Goal: Complete application form

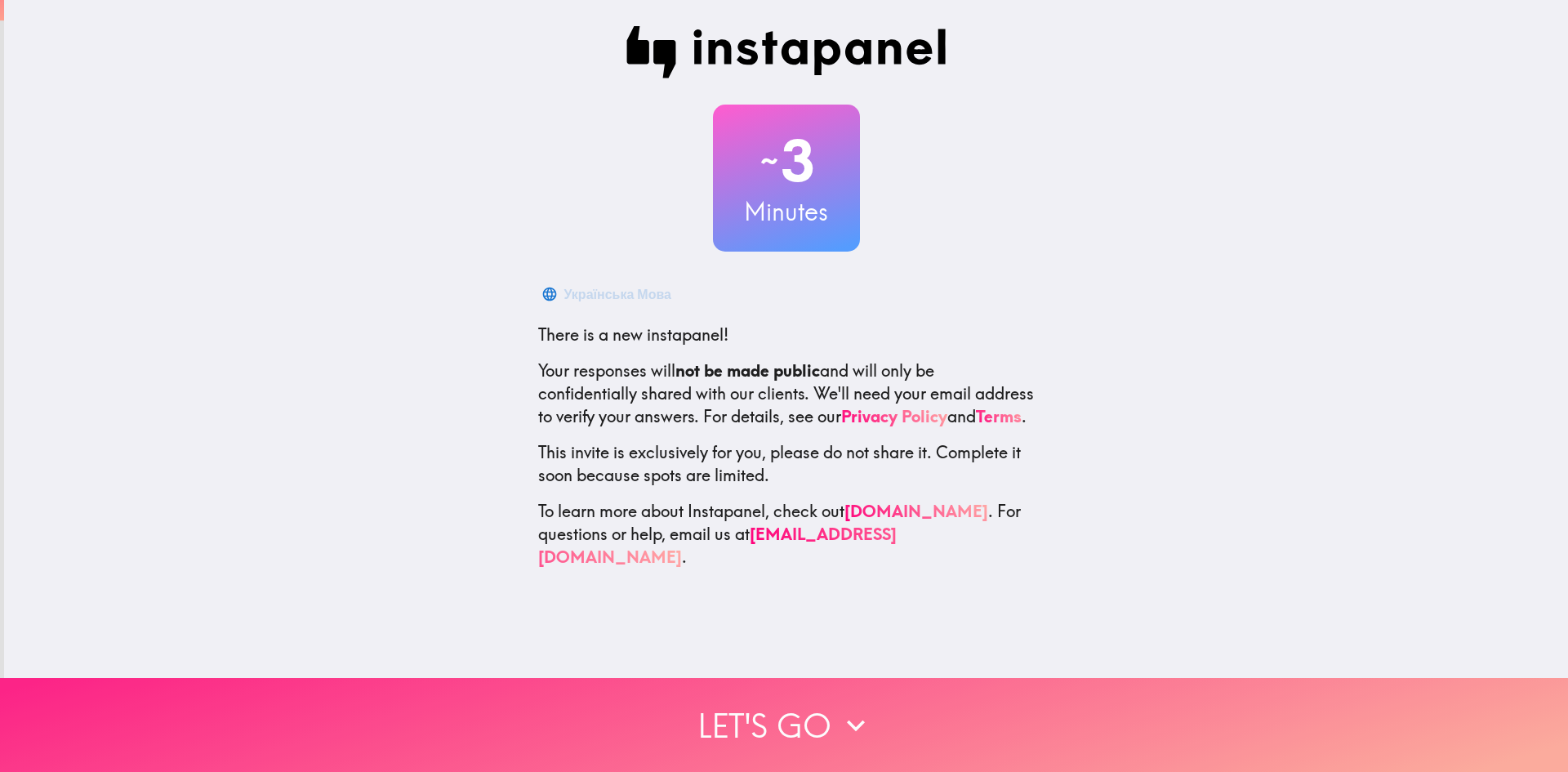
click at [724, 714] on button "Let's go" at bounding box center [784, 725] width 1568 height 94
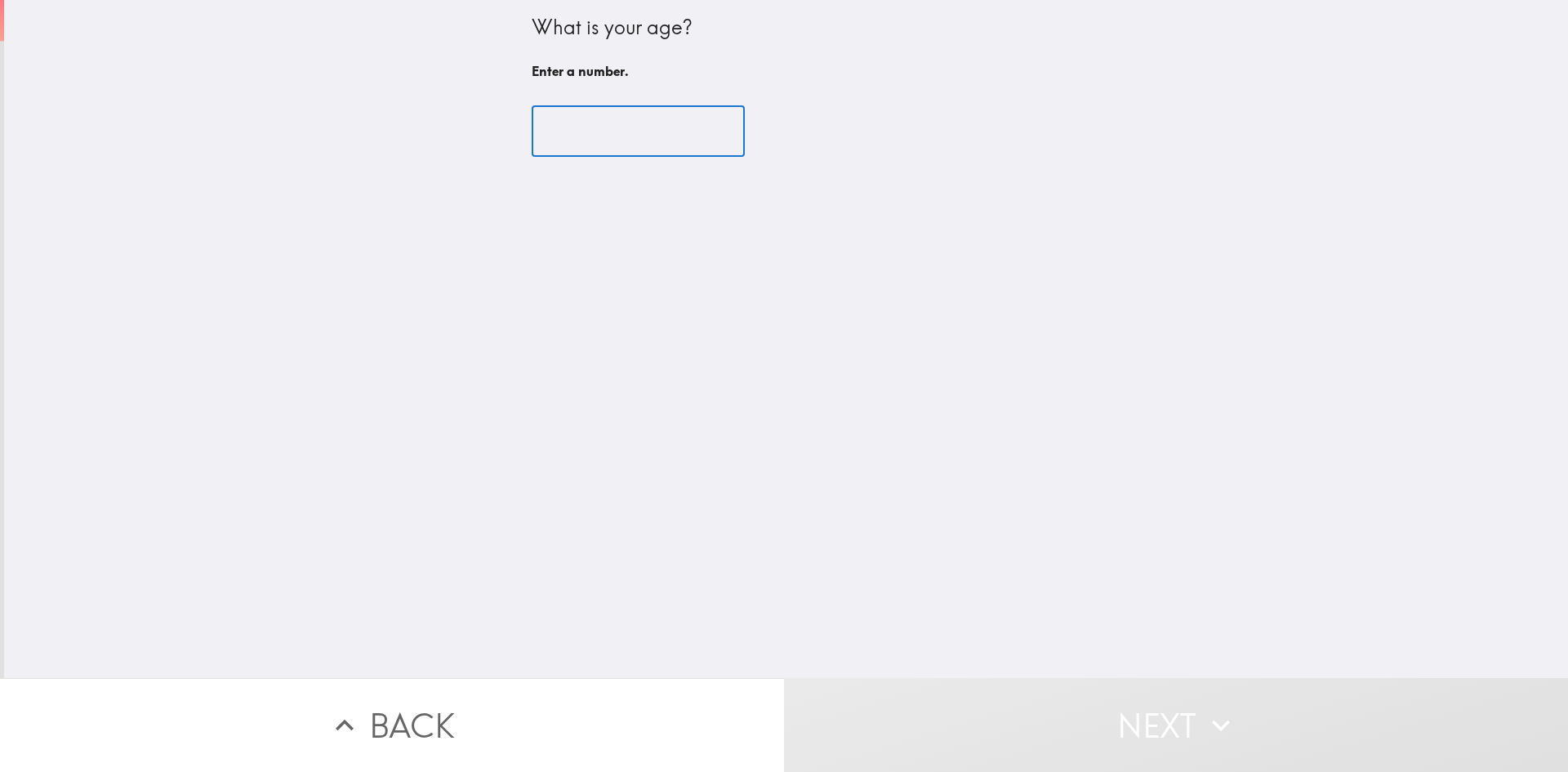
click at [641, 141] on input "number" at bounding box center [638, 131] width 213 height 51
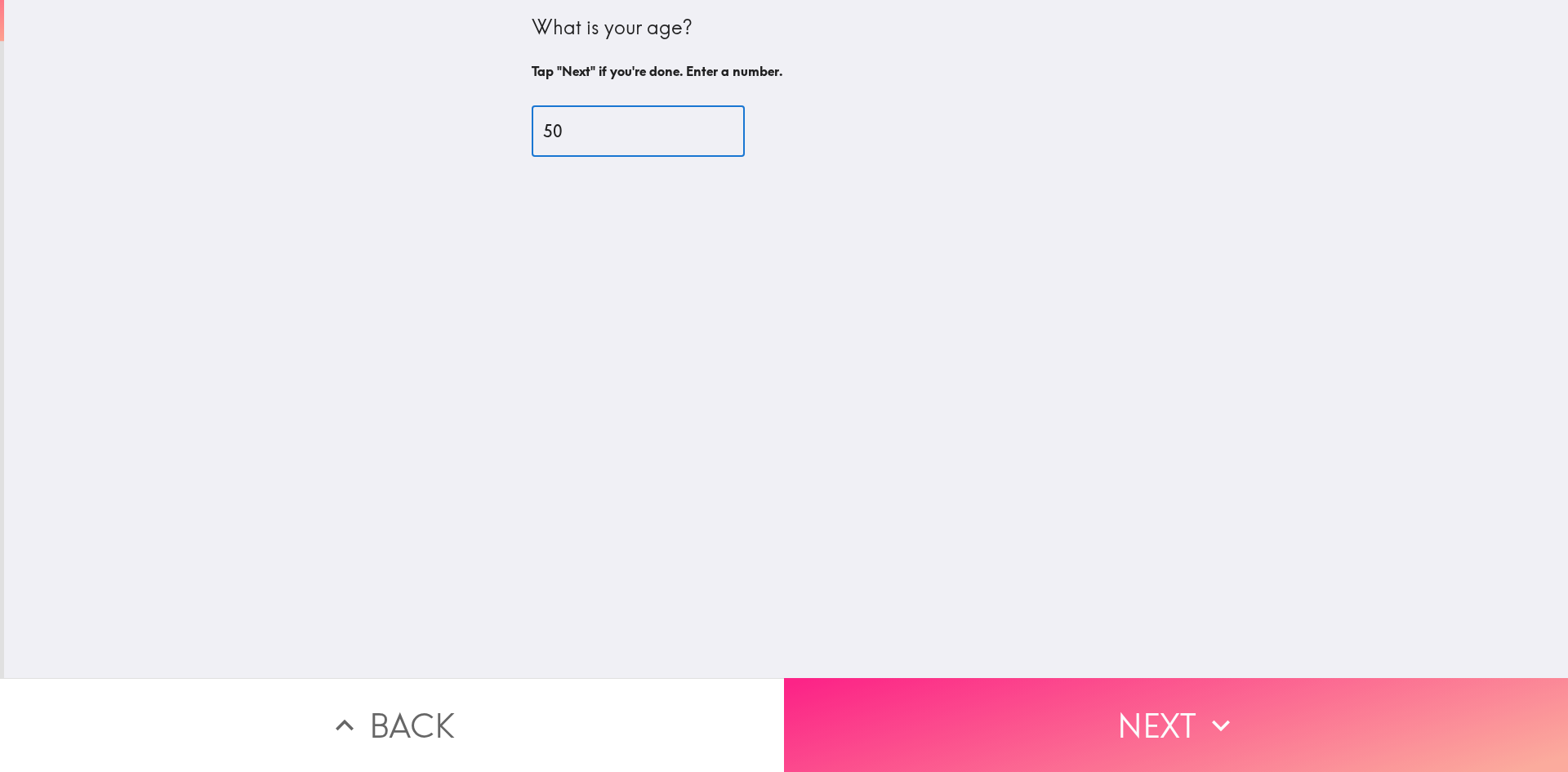
type input "50"
click at [1035, 703] on button "Next" at bounding box center [1176, 725] width 784 height 94
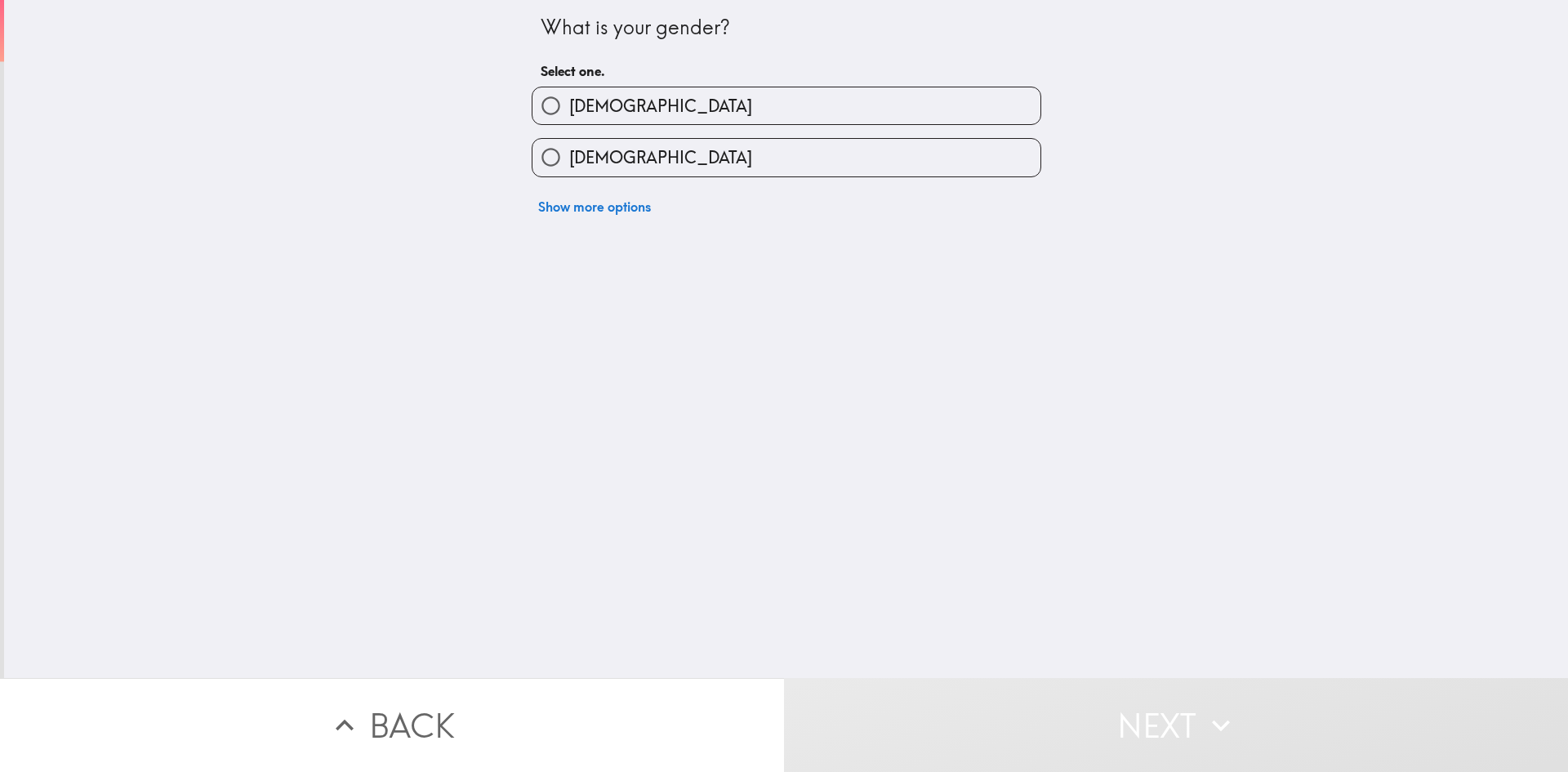
click at [632, 154] on label "[DEMOGRAPHIC_DATA]" at bounding box center [786, 157] width 508 height 37
click at [569, 154] on input "[DEMOGRAPHIC_DATA]" at bounding box center [551, 157] width 37 height 37
radio input "true"
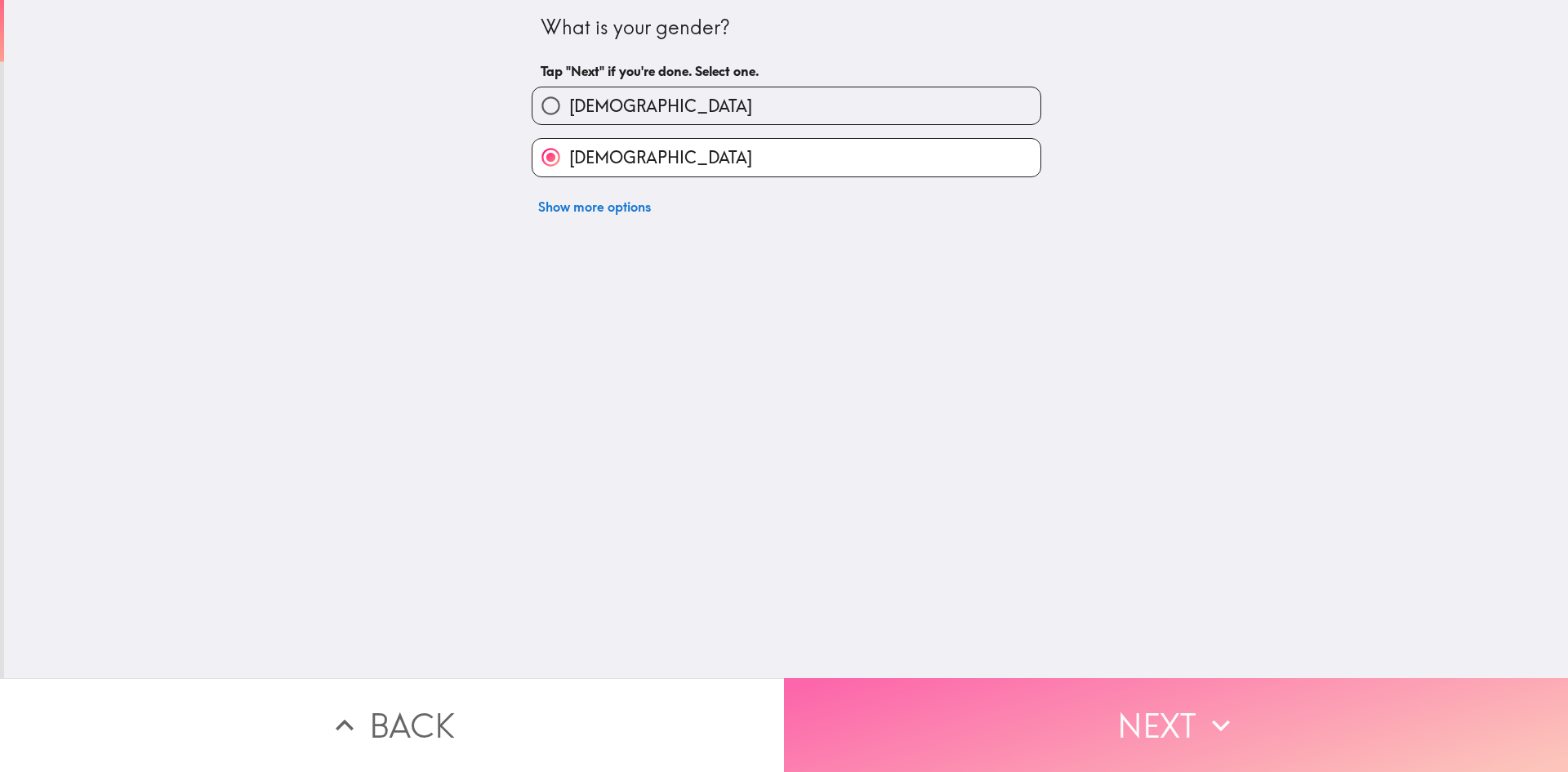
click at [1103, 721] on button "Next" at bounding box center [1176, 725] width 784 height 94
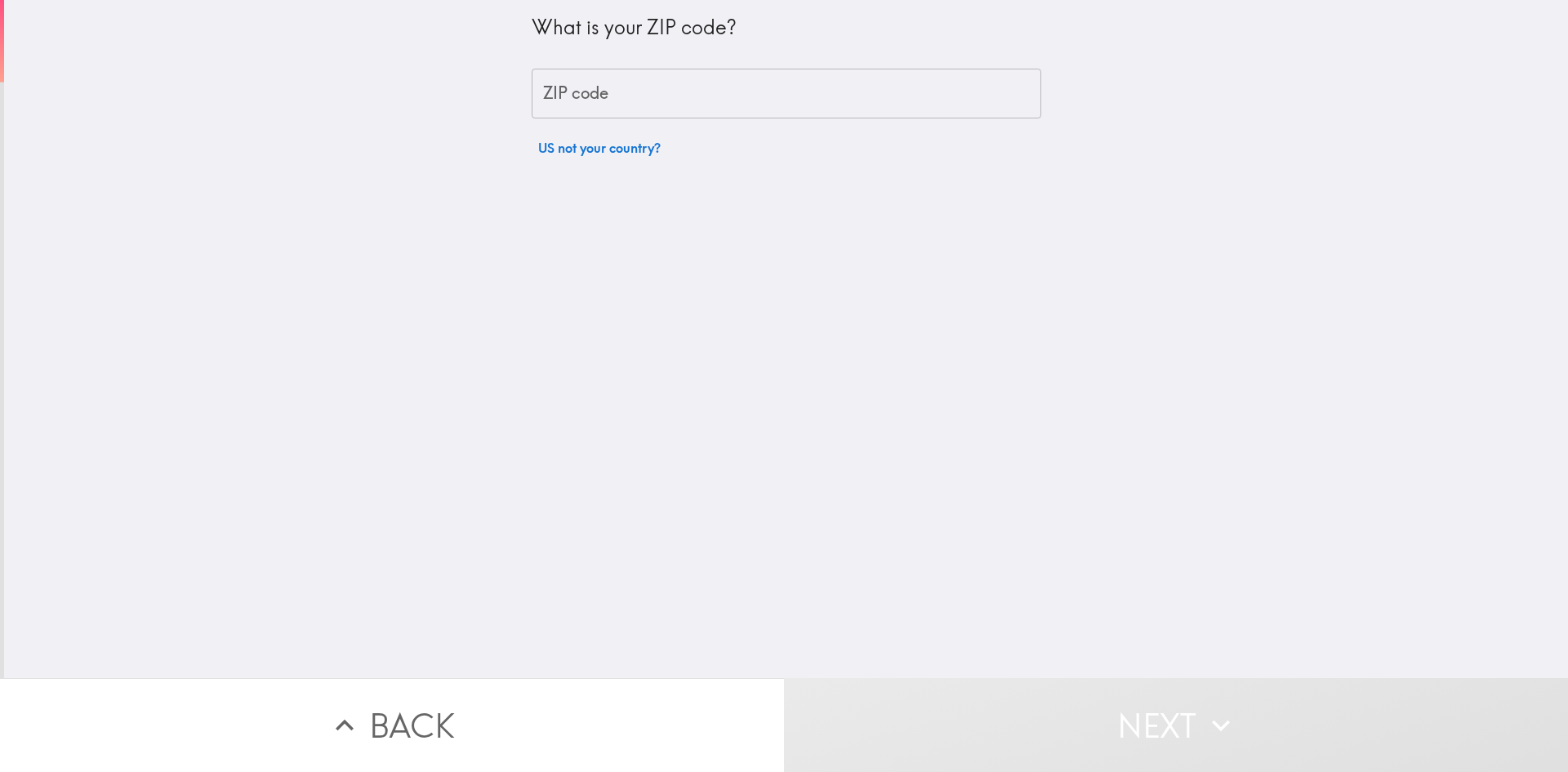
click at [644, 100] on input "ZIP code" at bounding box center [786, 94] width 509 height 51
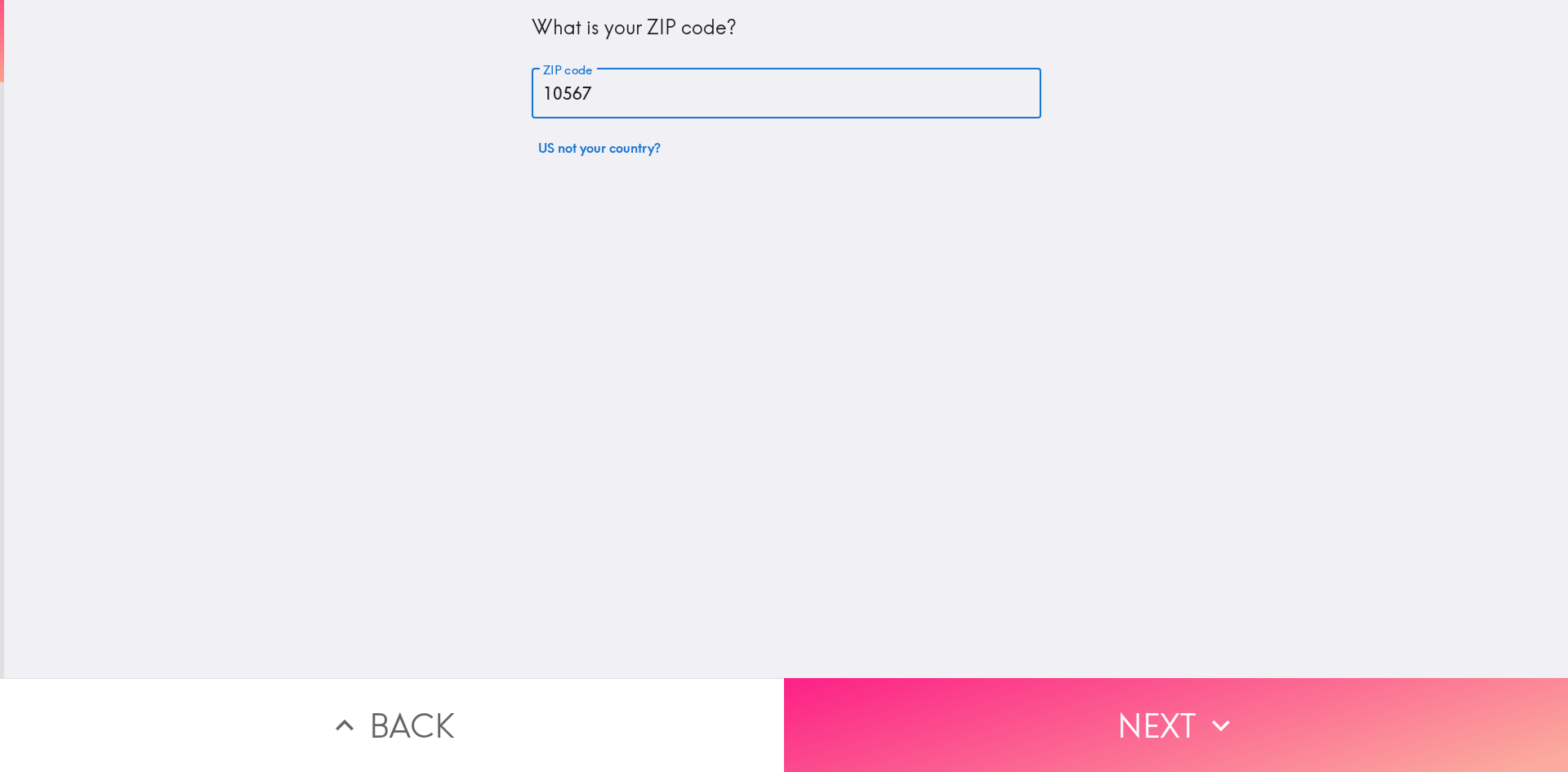
type input "10567"
click at [1010, 697] on button "Next" at bounding box center [1176, 725] width 784 height 94
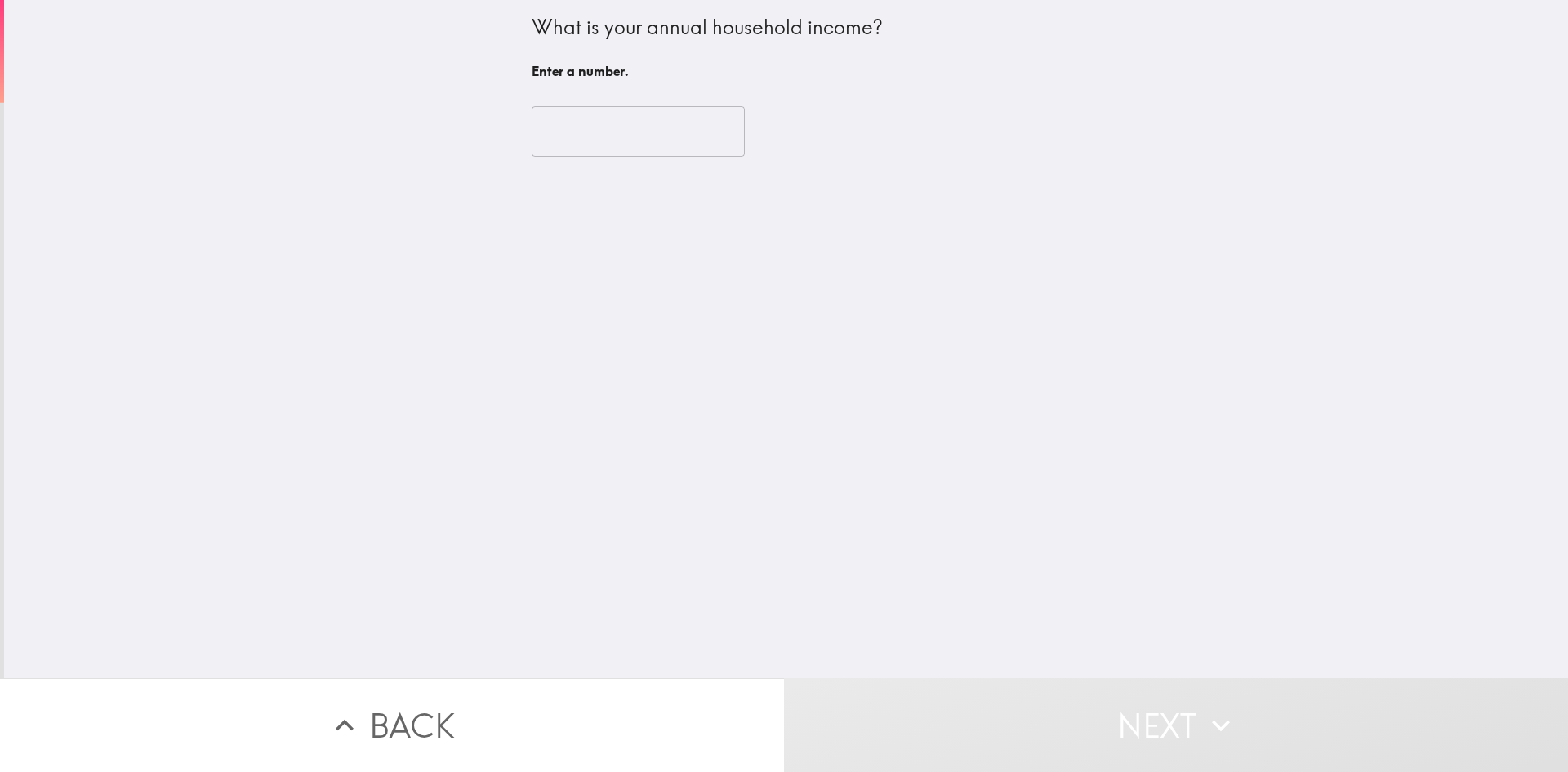
click at [616, 128] on input "number" at bounding box center [638, 131] width 213 height 51
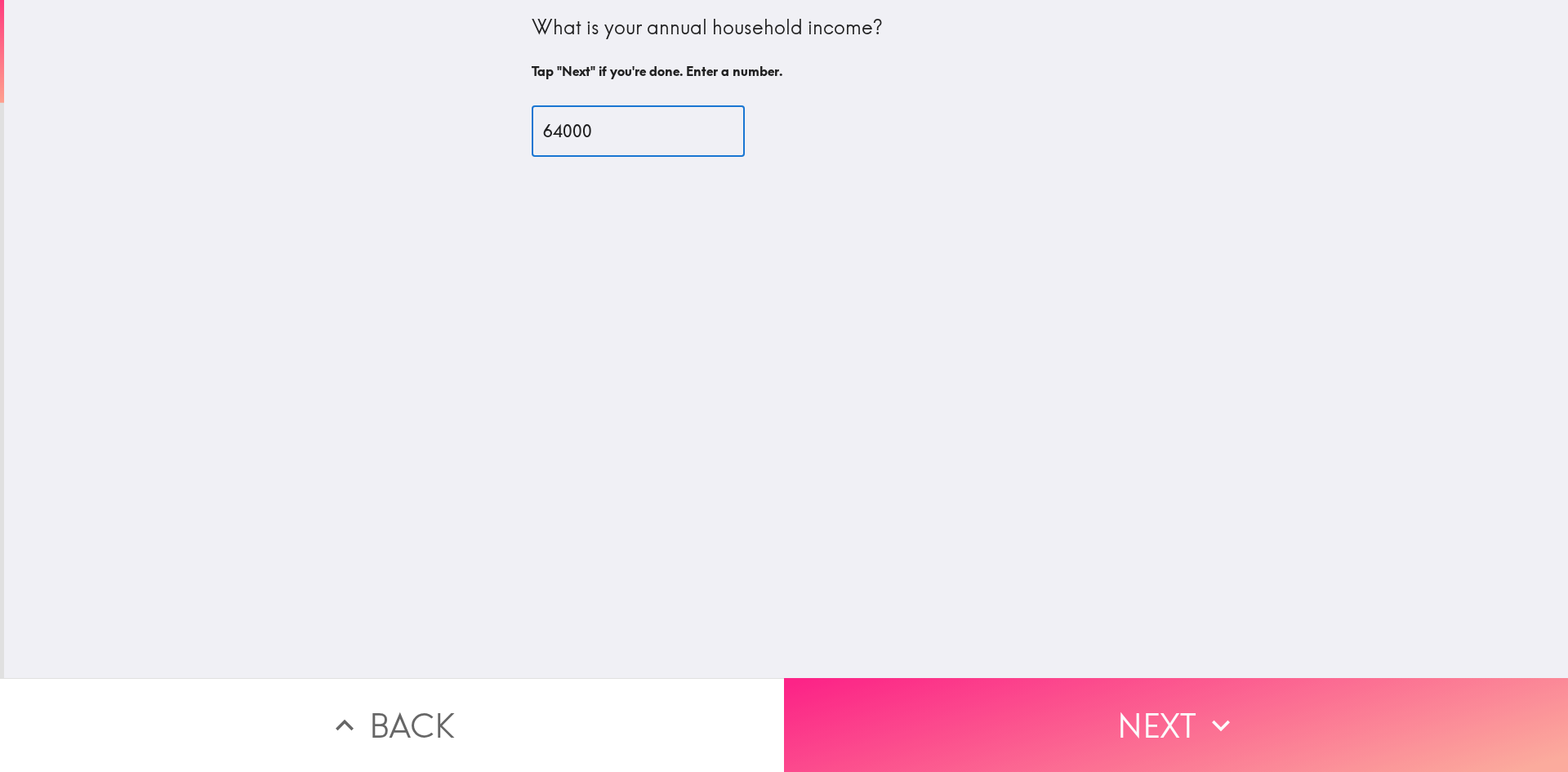
type input "64000"
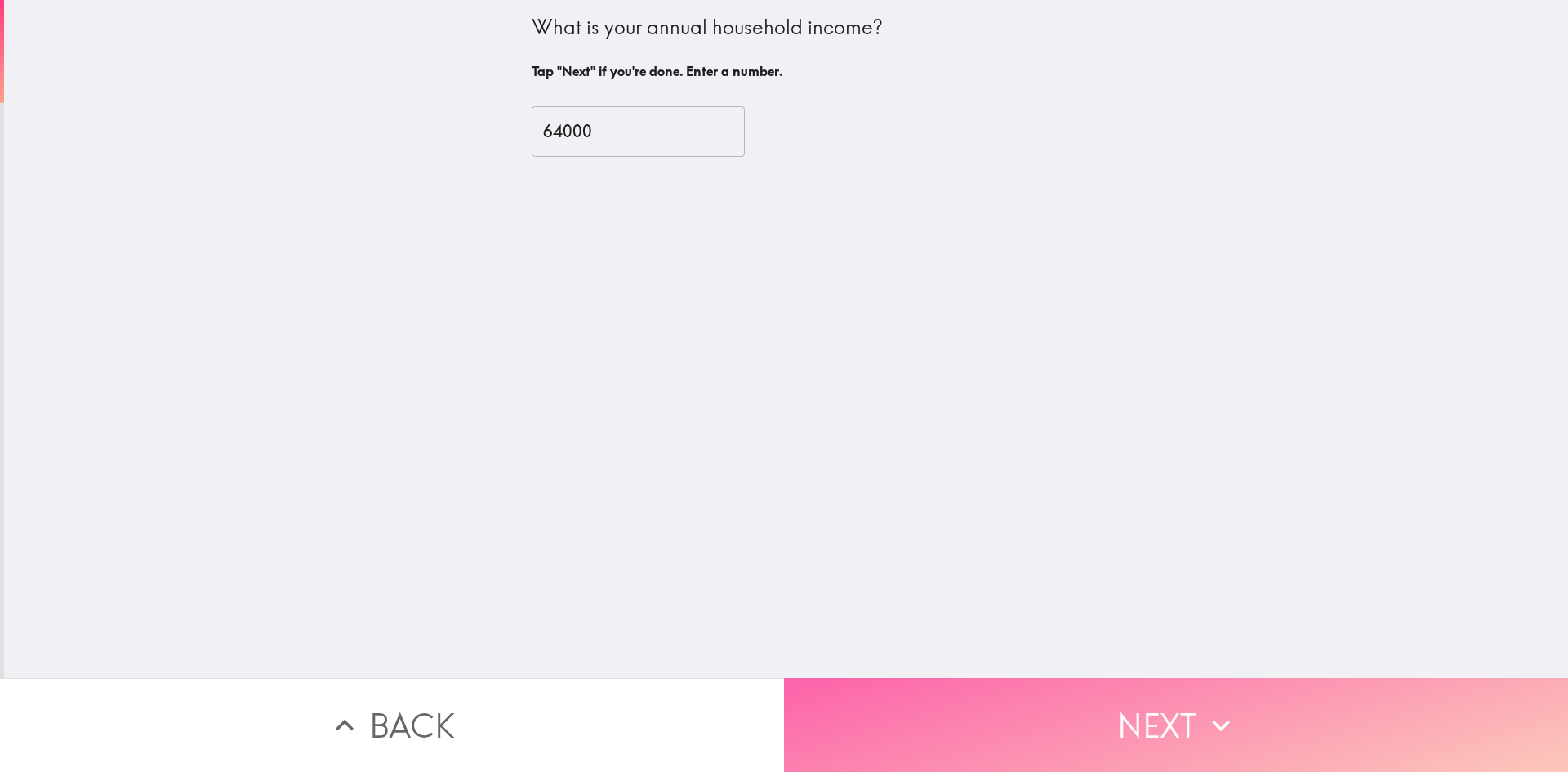
click at [1013, 702] on button "Next" at bounding box center [1176, 725] width 784 height 94
